Goal: Find specific page/section

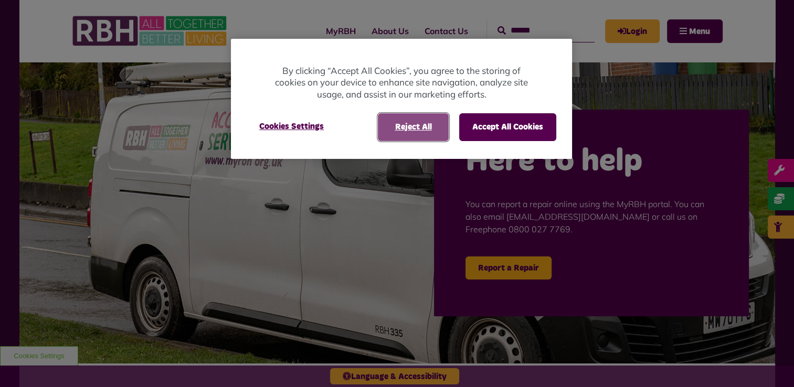
click at [426, 133] on button "Reject All" at bounding box center [413, 126] width 71 height 27
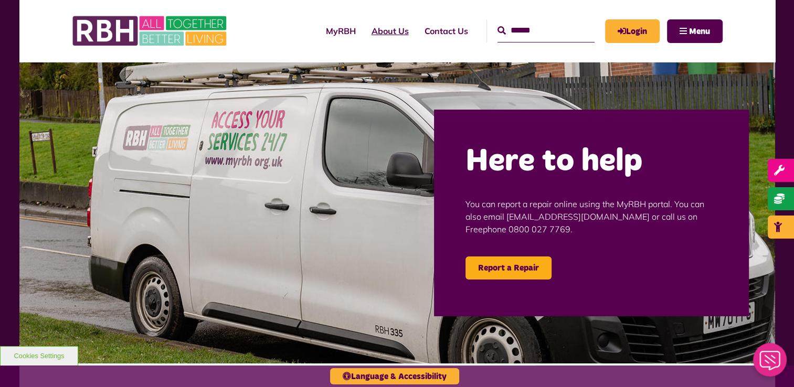
click at [369, 32] on link "About Us" at bounding box center [390, 31] width 53 height 28
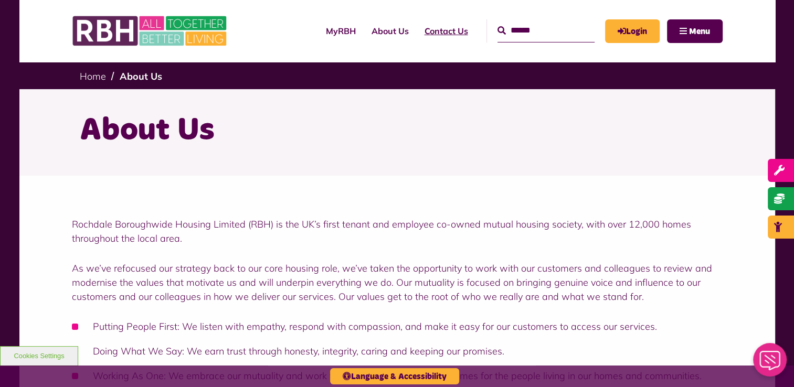
click at [419, 27] on link "Contact Us" at bounding box center [446, 31] width 59 height 28
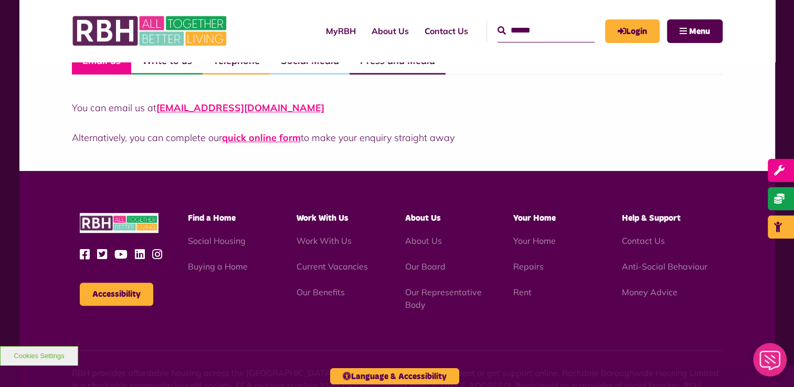
scroll to position [822, 0]
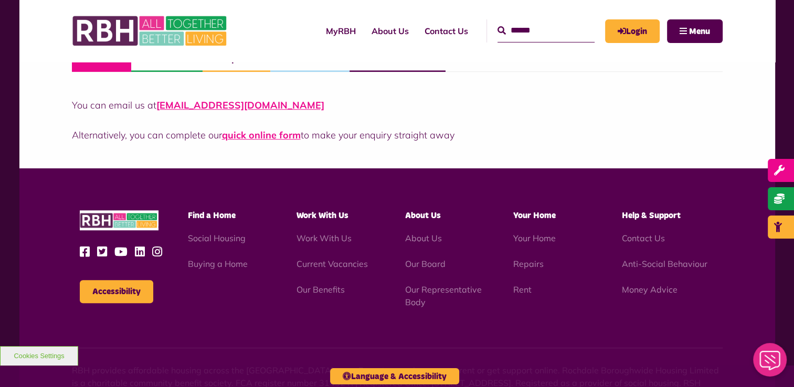
click at [335, 258] on li "Current Vacancies" at bounding box center [343, 264] width 93 height 13
click at [336, 261] on link "Current Vacancies" at bounding box center [332, 264] width 71 height 11
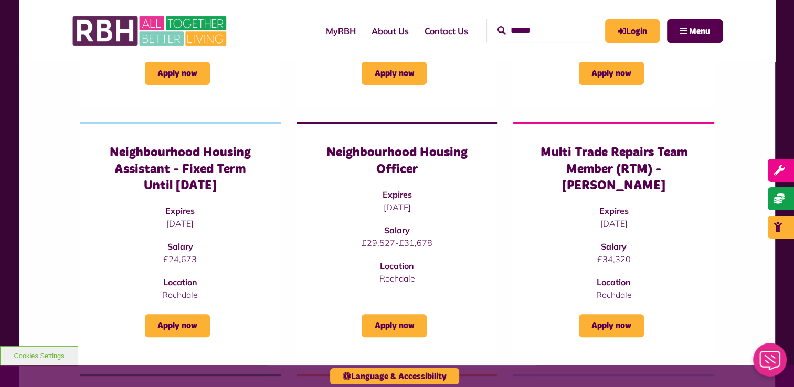
scroll to position [336, 0]
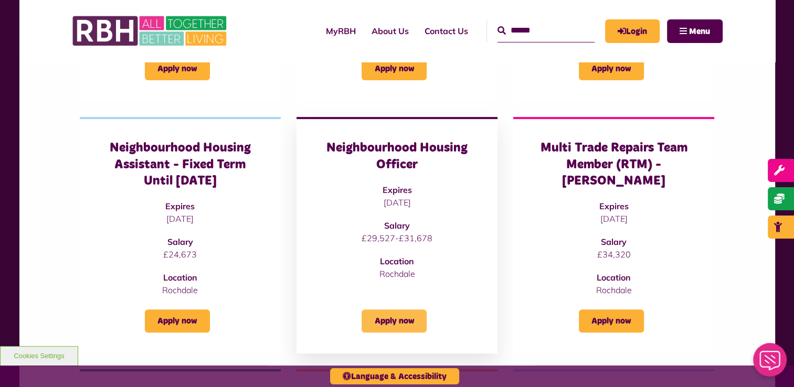
click at [401, 323] on link "Apply now" at bounding box center [394, 321] width 65 height 23
